Goal: Transaction & Acquisition: Purchase product/service

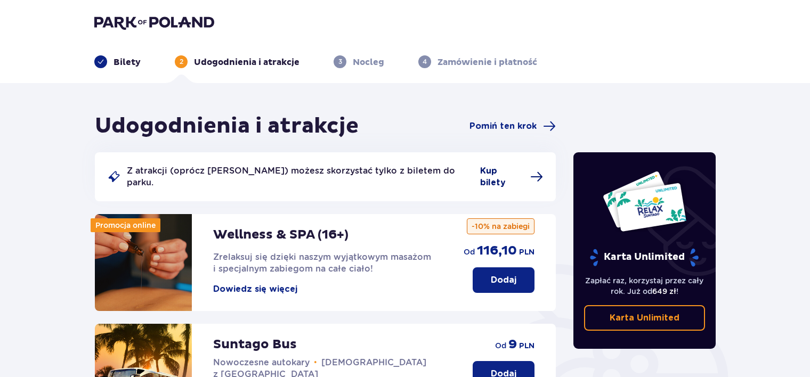
click at [504, 171] on span "Kup bilety" at bounding box center [502, 176] width 44 height 23
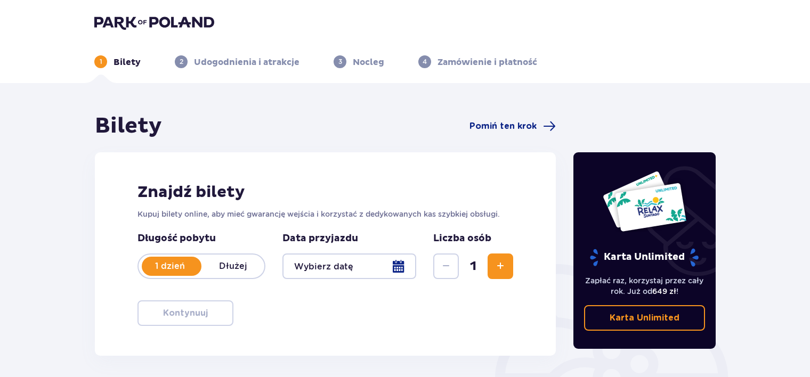
click at [403, 269] on div at bounding box center [349, 267] width 134 height 26
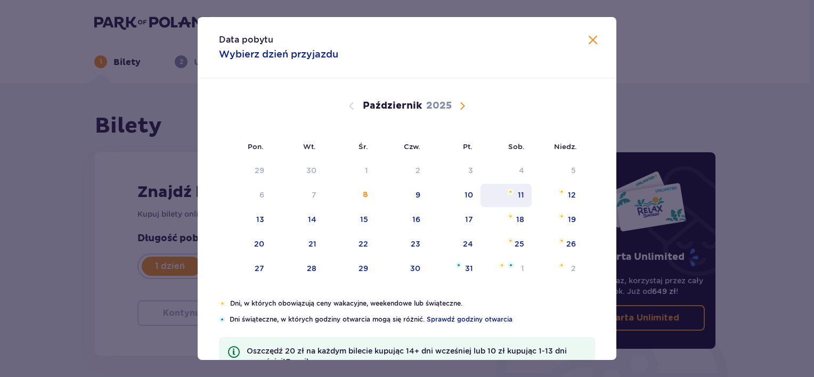
click at [523, 194] on div "11" at bounding box center [507, 195] width 52 height 23
type input "[DATE]"
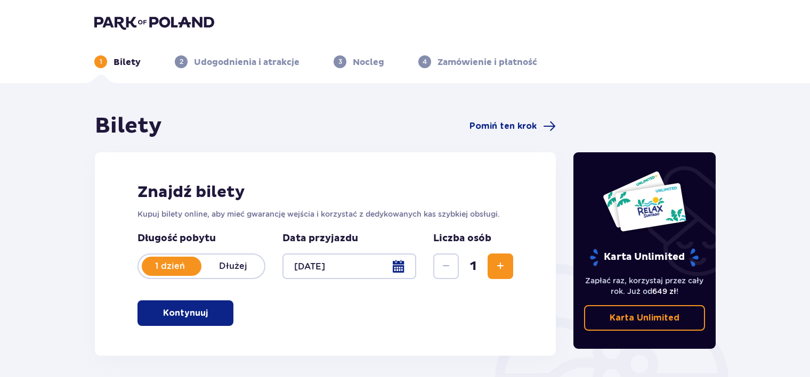
click at [217, 311] on button "Kontynuuj" at bounding box center [186, 314] width 96 height 26
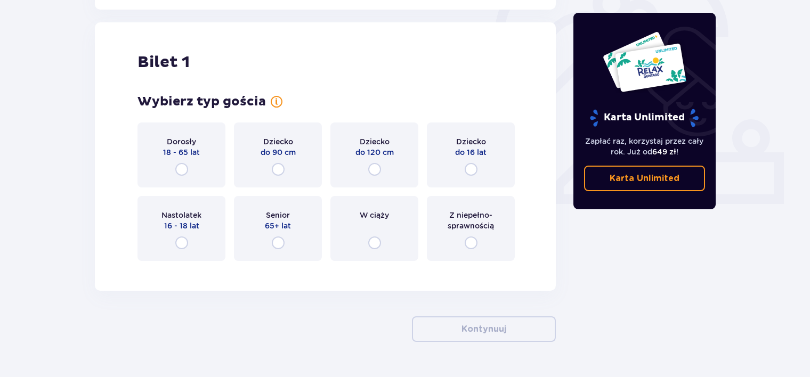
scroll to position [356, 0]
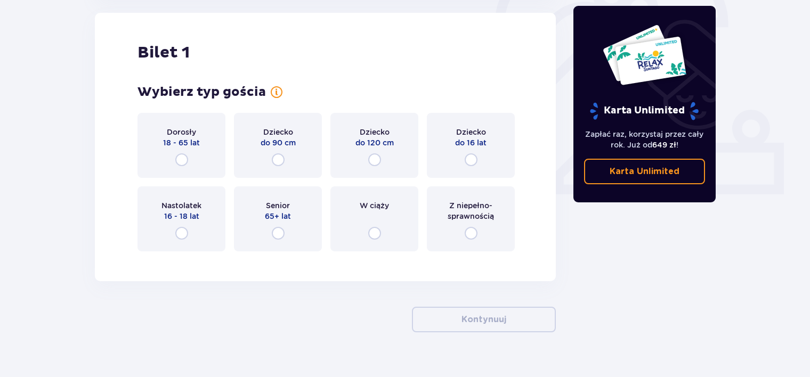
click at [179, 158] on input "radio" at bounding box center [181, 160] width 13 height 13
radio input "true"
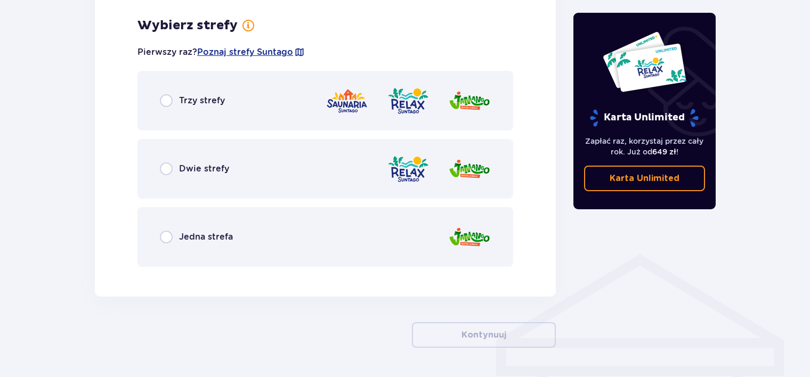
scroll to position [616, 0]
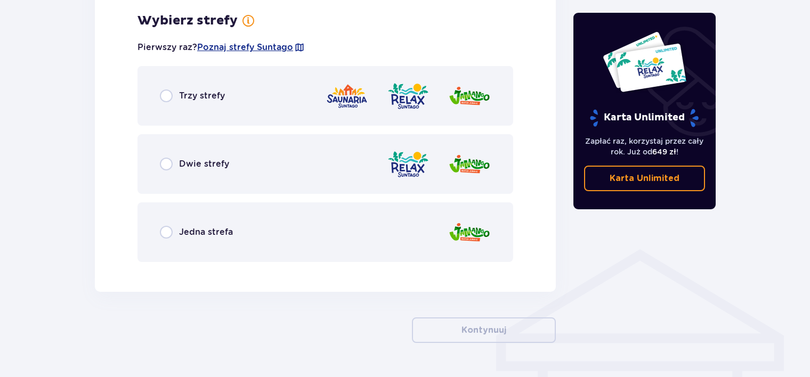
click at [163, 159] on input "radio" at bounding box center [166, 164] width 13 height 13
radio input "true"
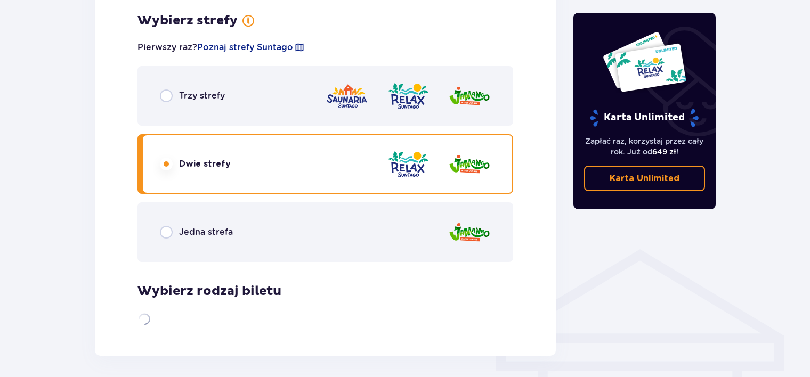
click at [163, 159] on input "radio" at bounding box center [166, 164] width 13 height 13
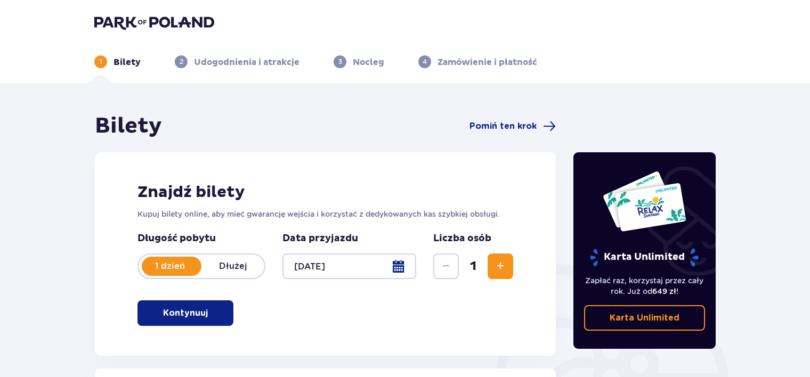
scroll to position [9, 0]
